Goal: Task Accomplishment & Management: Complete application form

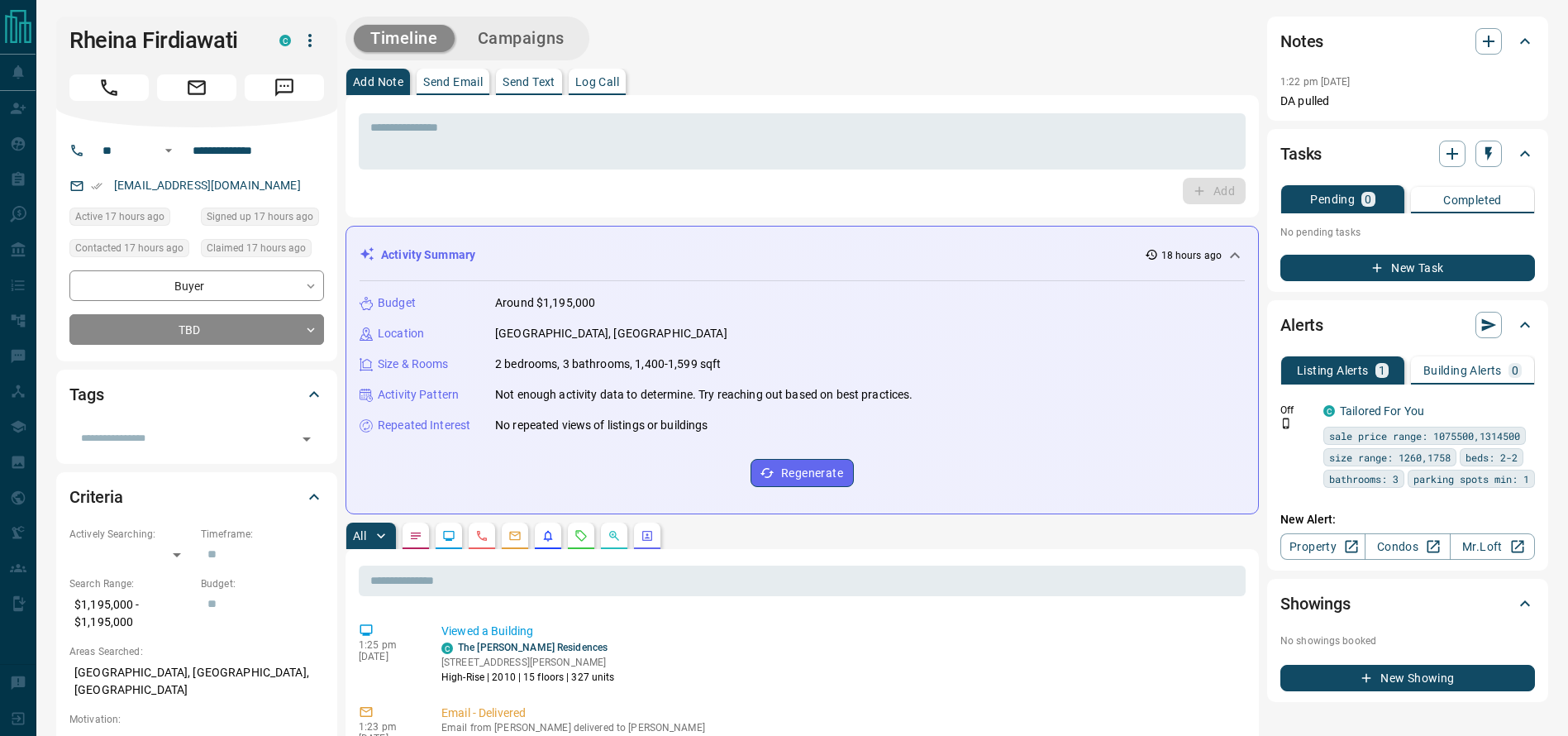
click at [693, 186] on div "Add" at bounding box center [802, 191] width 887 height 27
click at [746, 125] on textarea at bounding box center [802, 142] width 864 height 42
click at [839, 98] on div "* ​ Add" at bounding box center [802, 156] width 913 height 123
click at [112, 109] on div "Rheina Firdiawati C" at bounding box center [196, 71] width 281 height 111
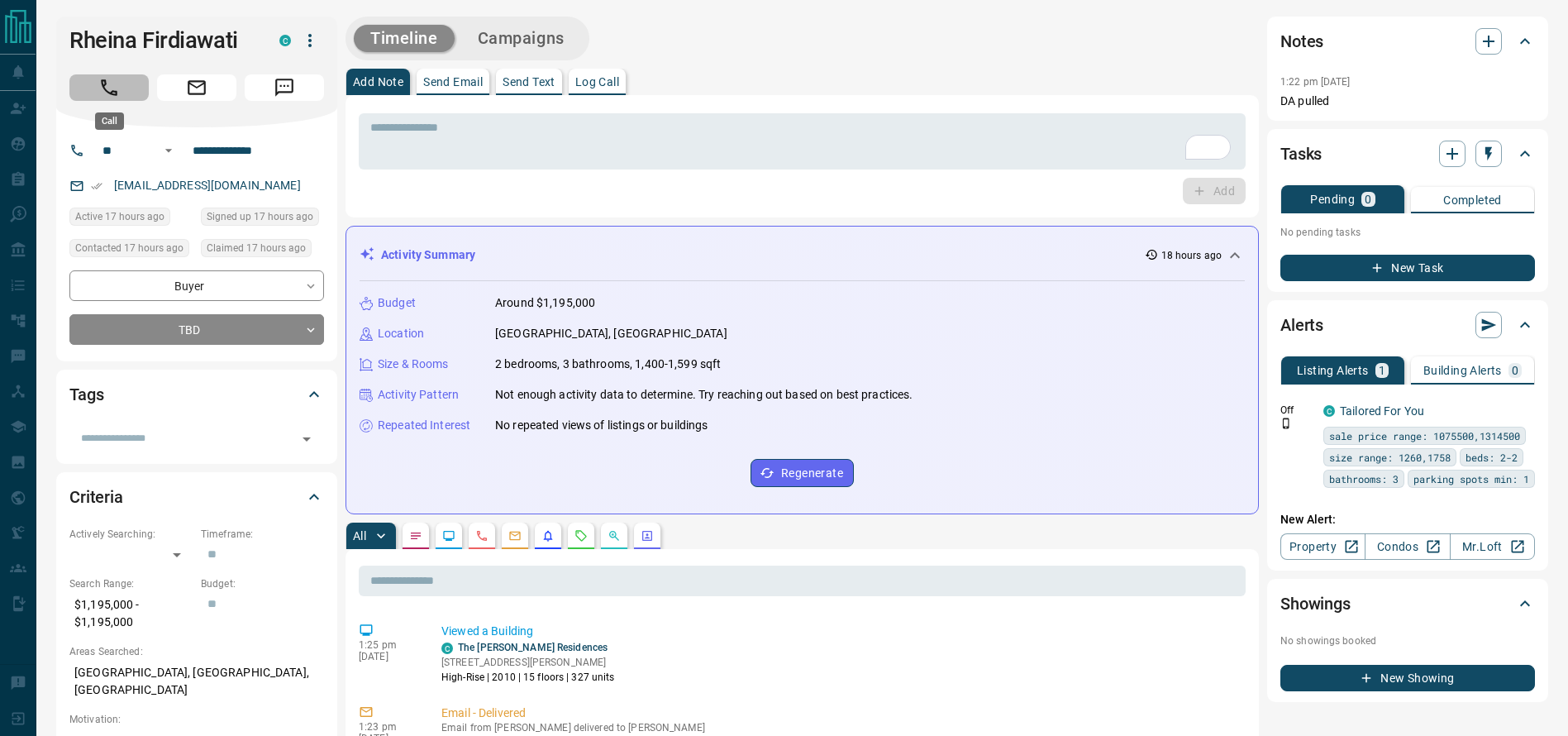
click at [111, 93] on icon "Call" at bounding box center [109, 87] width 22 height 22
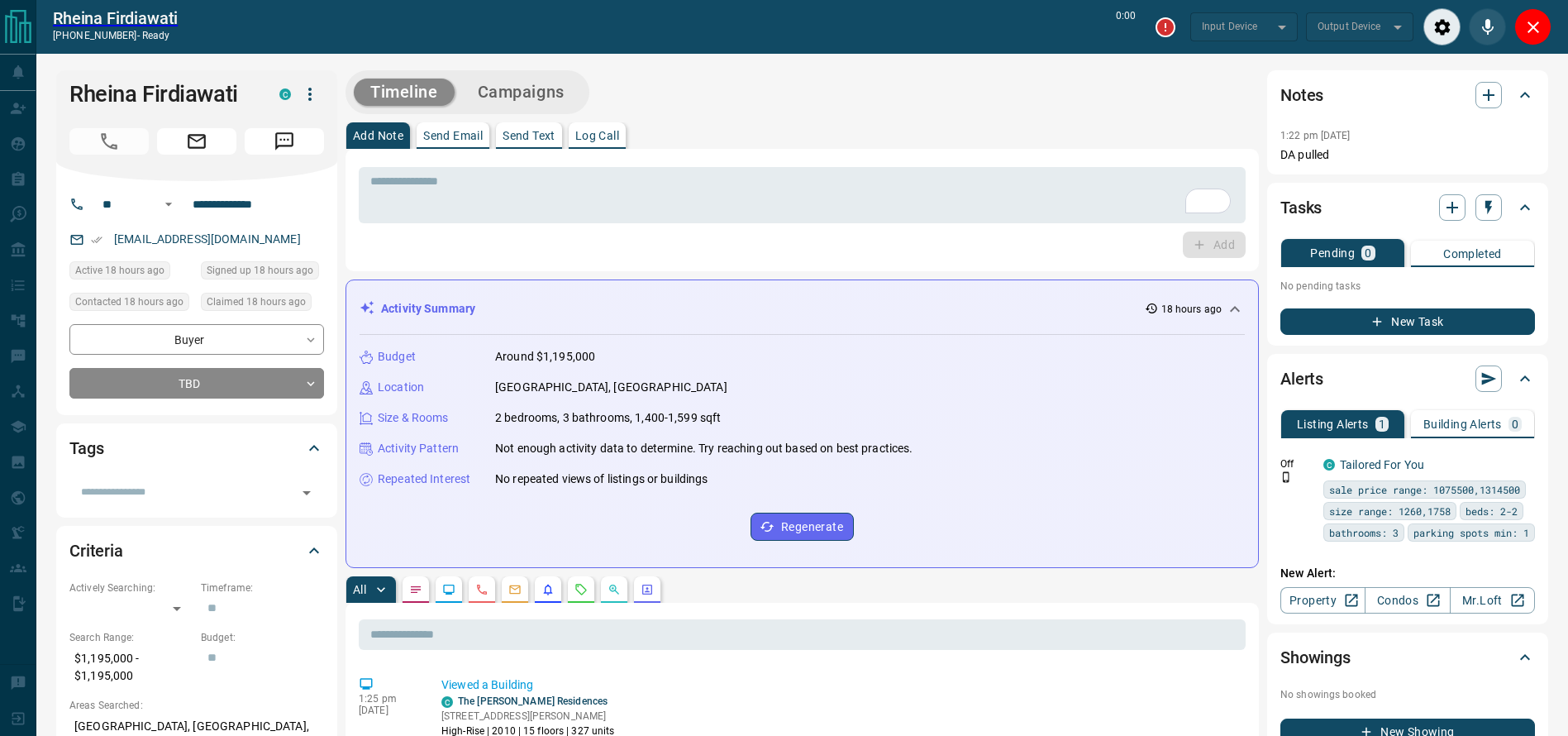
type input "*******"
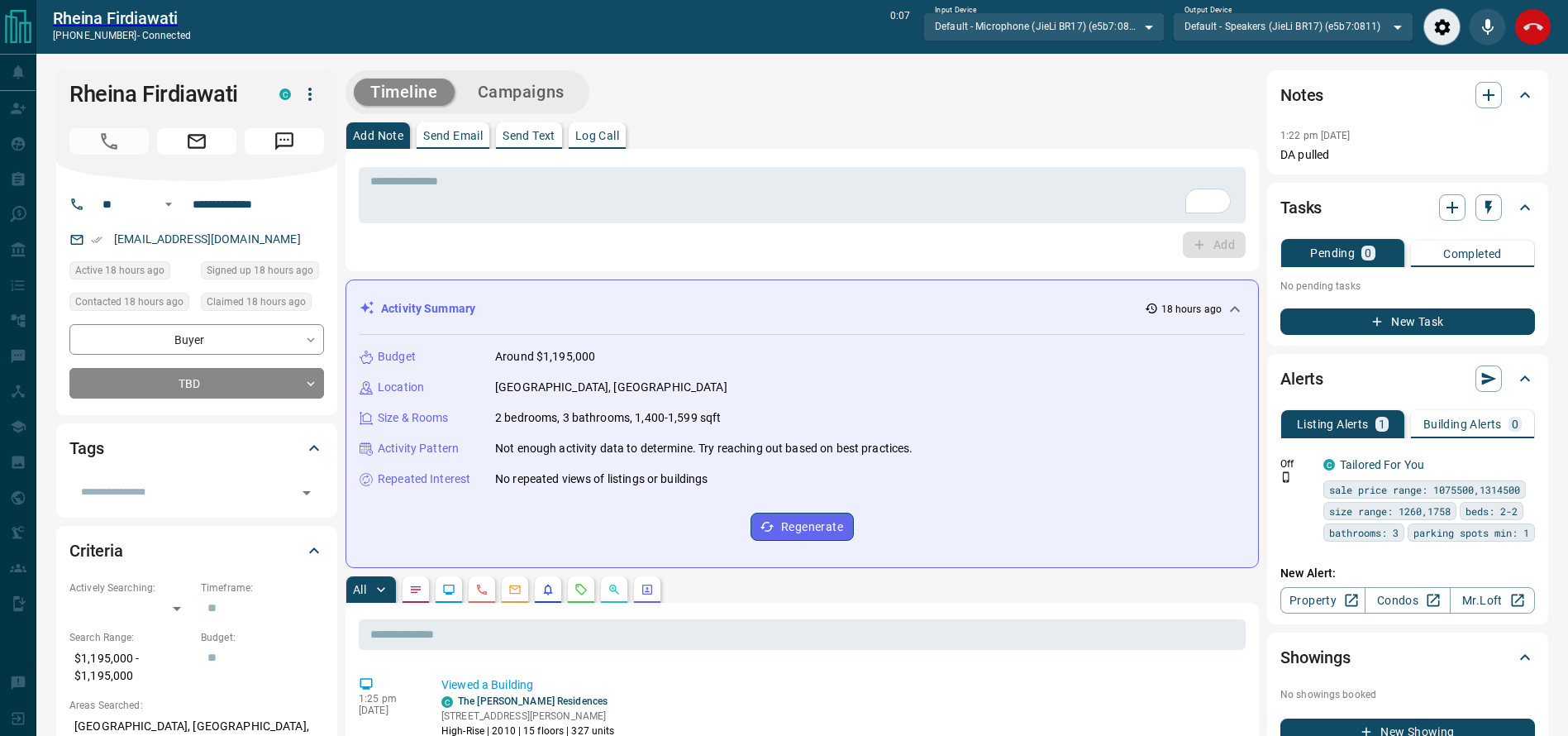
drag, startPoint x: 1508, startPoint y: 32, endPoint x: 1521, endPoint y: 32, distance: 13.0
click at [1512, 32] on div at bounding box center [1486, 27] width 128 height 37
click at [1531, 32] on icon "End Call" at bounding box center [1533, 27] width 20 height 20
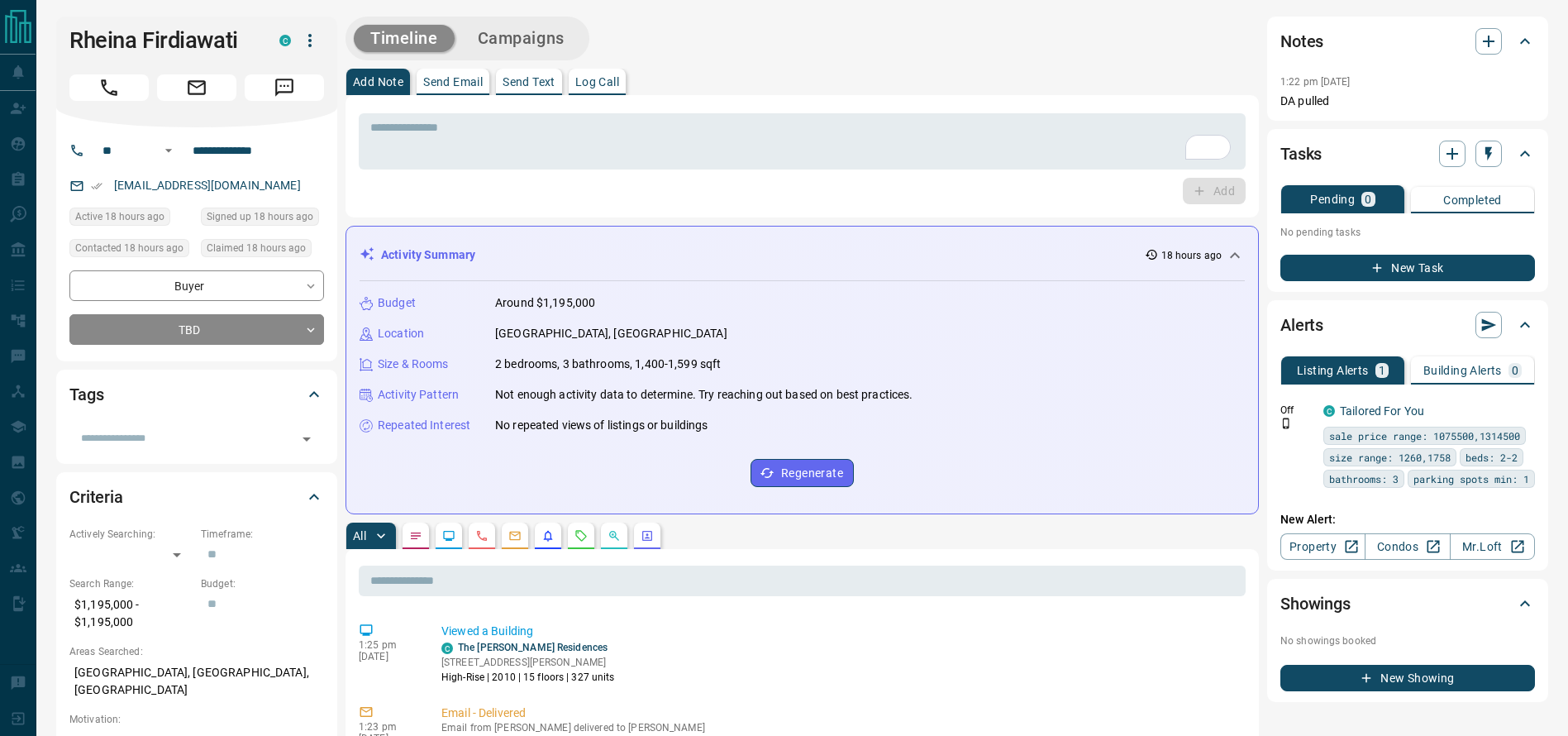
click at [882, 98] on div "* ​ Add" at bounding box center [802, 156] width 913 height 123
click at [872, 118] on div "* ​" at bounding box center [802, 141] width 887 height 56
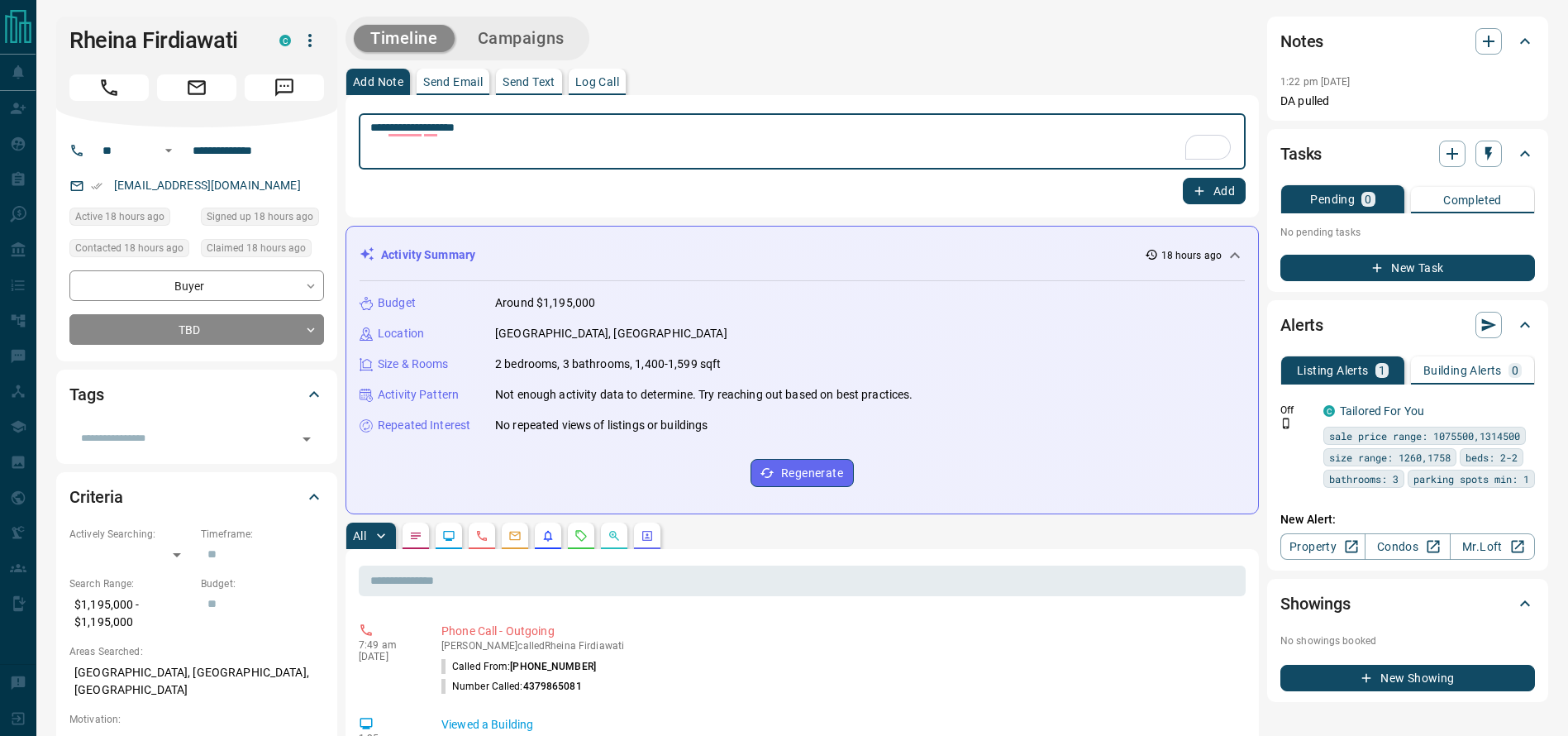
type textarea "**********"
click at [1186, 192] on div "Add" at bounding box center [802, 191] width 887 height 27
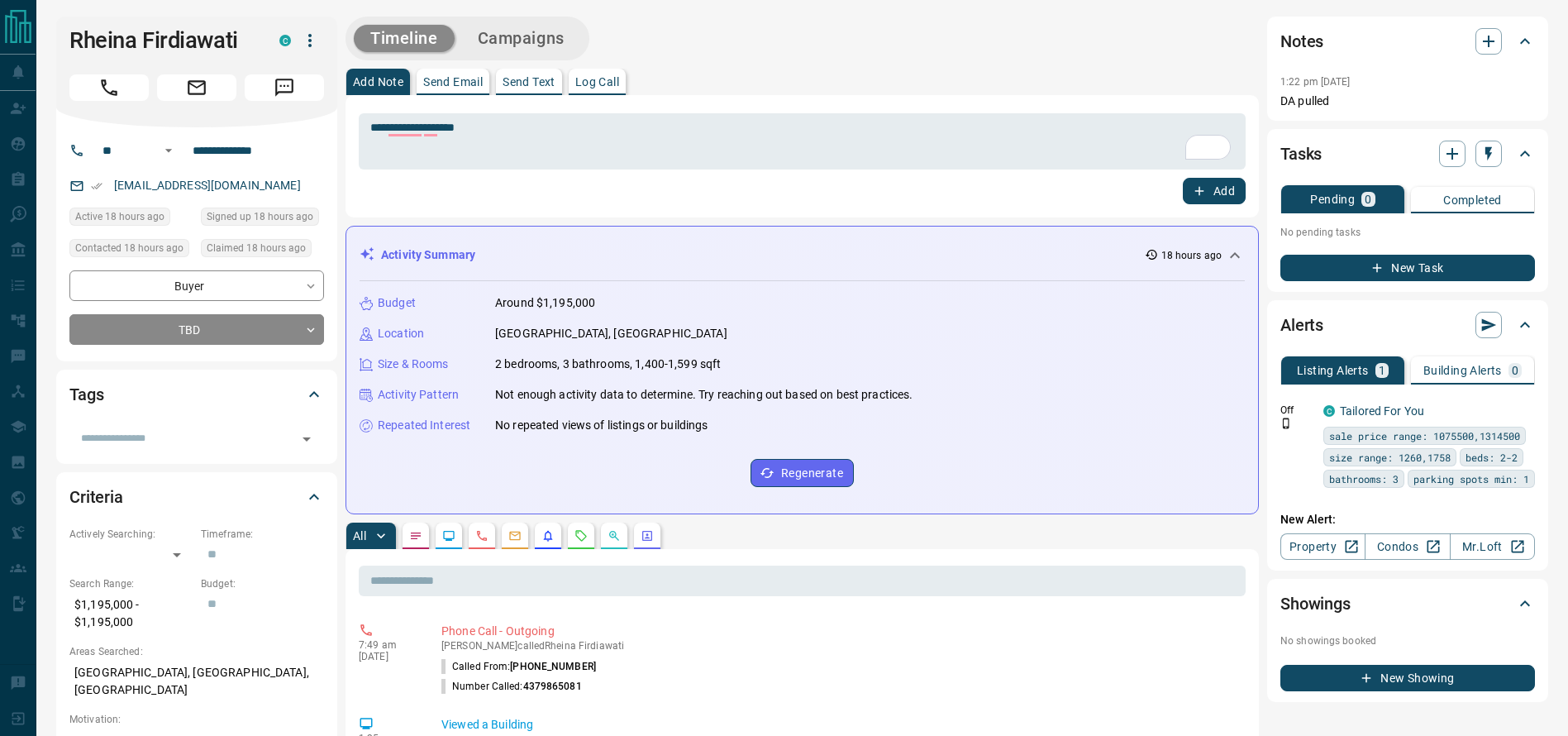
click at [1206, 191] on button "Add" at bounding box center [1214, 191] width 63 height 27
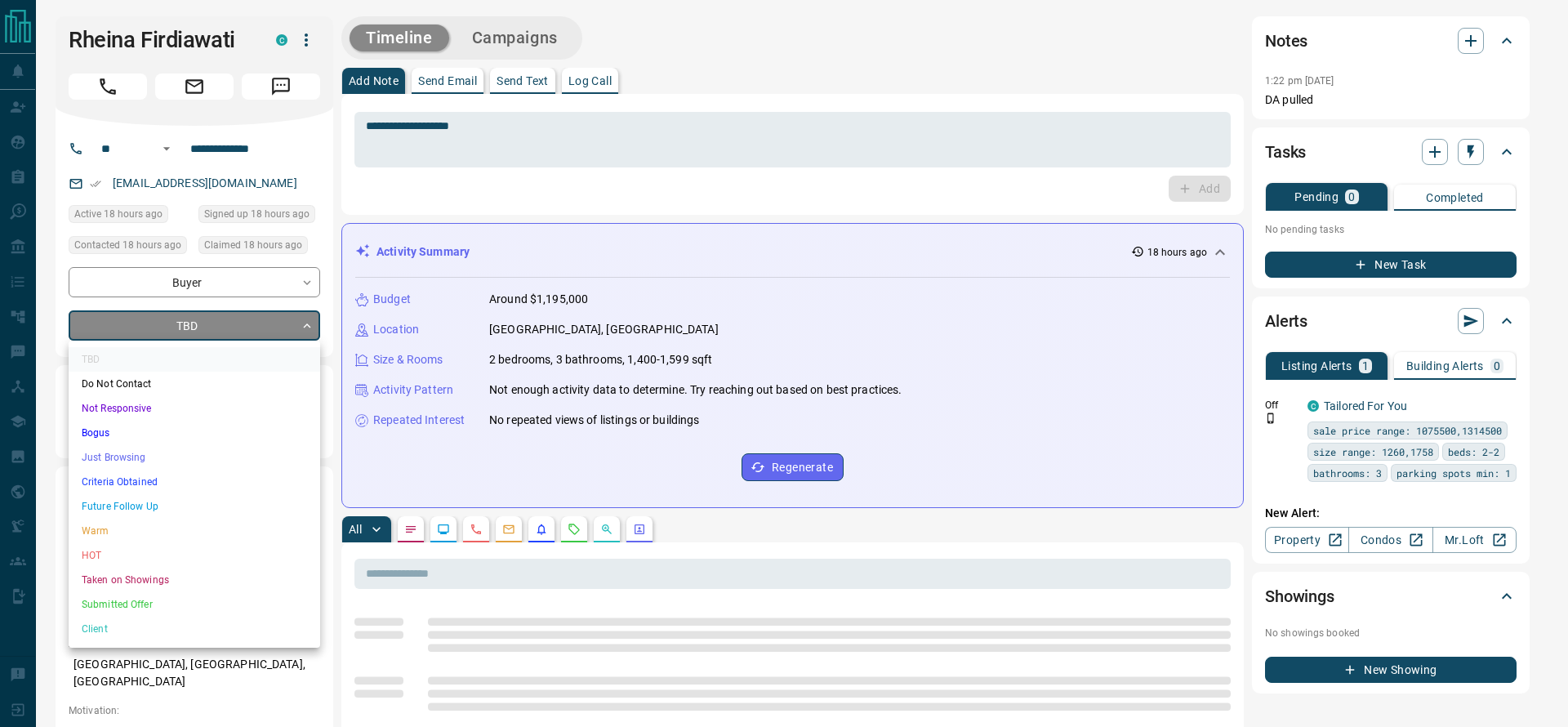
click at [137, 482] on li "Criteria Obtained" at bounding box center [194, 482] width 251 height 24
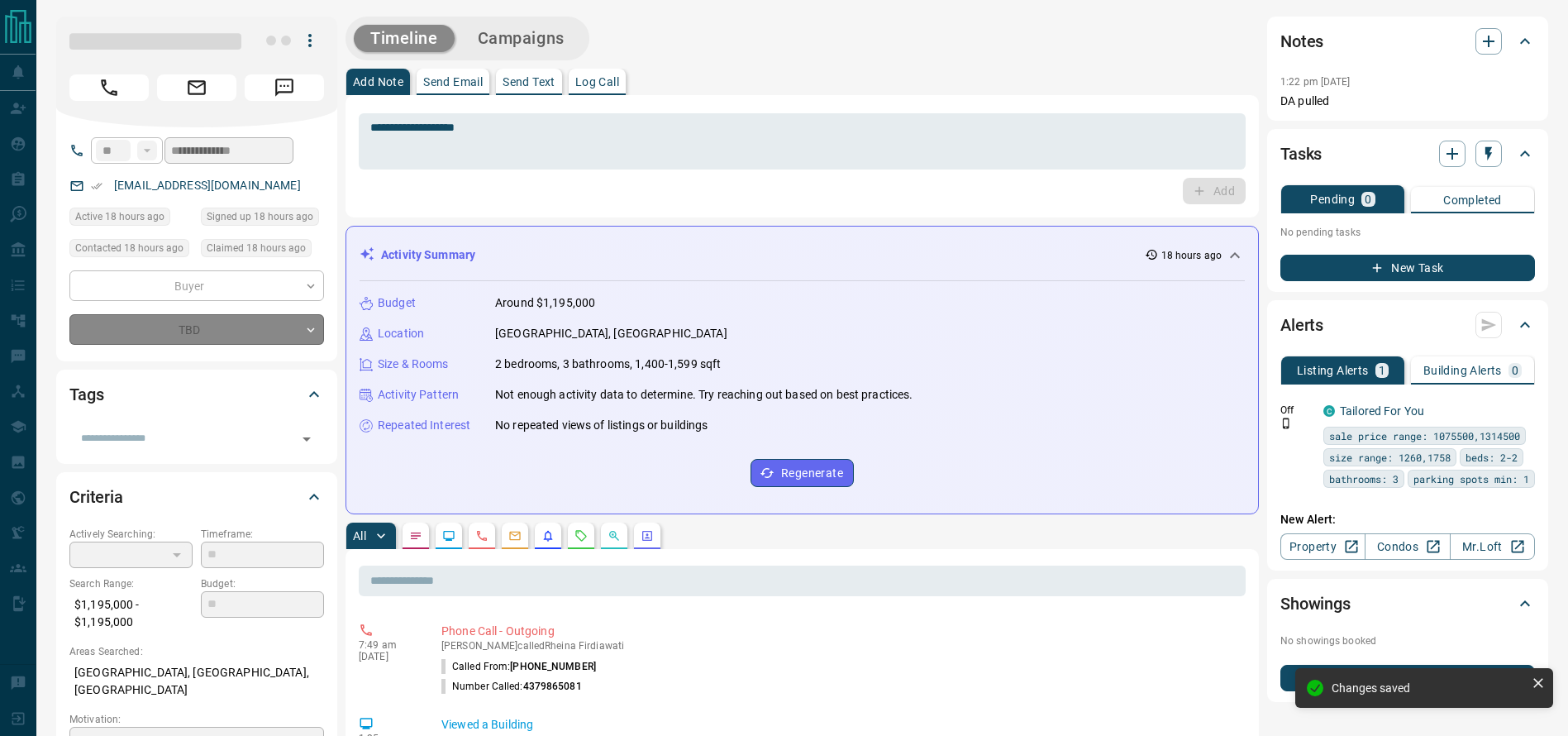
type input "*"
